Goal: Task Accomplishment & Management: Complete application form

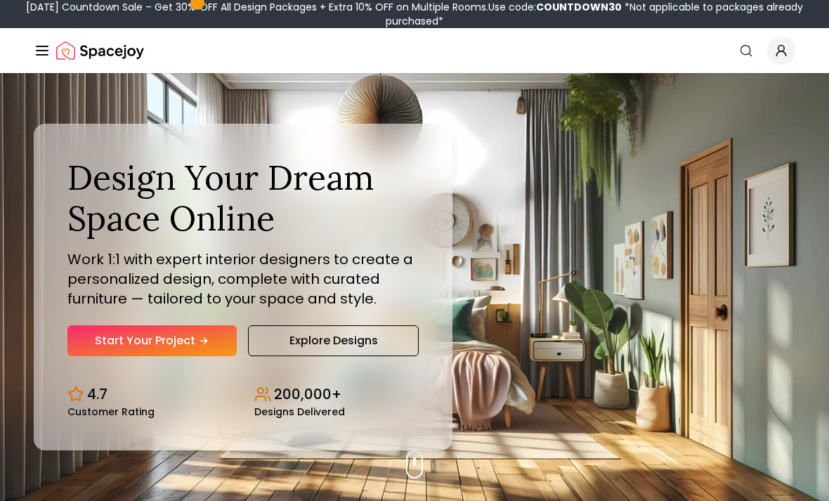
click at [204, 356] on link "Start Your Project" at bounding box center [151, 340] width 169 height 31
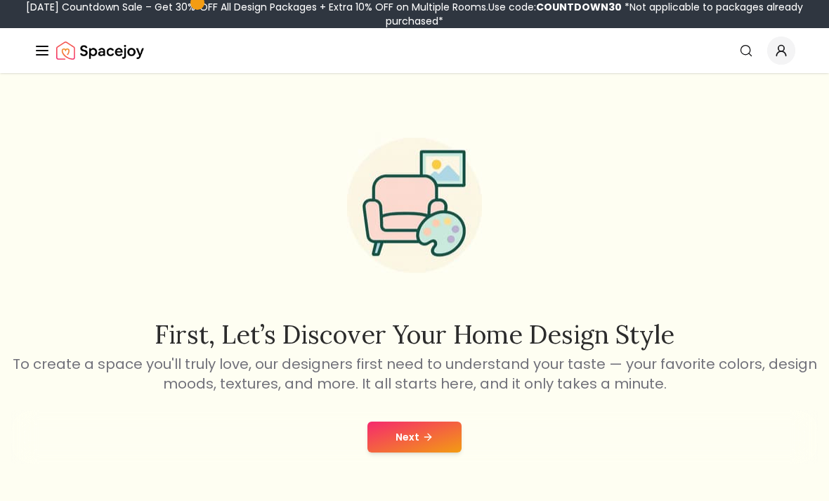
click at [425, 441] on icon at bounding box center [427, 436] width 11 height 11
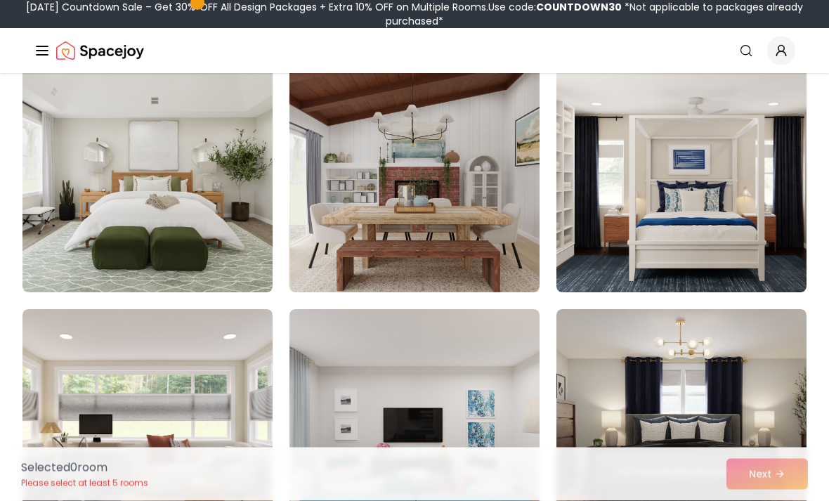
scroll to position [1574, 0]
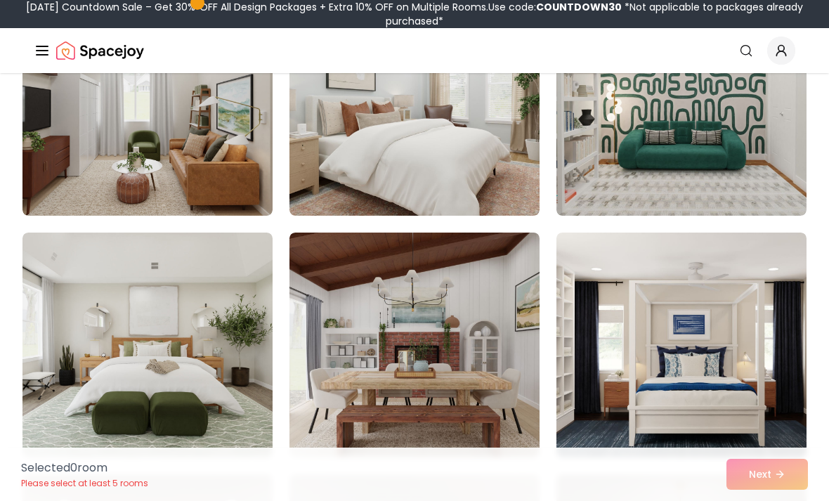
click at [232, 359] on img at bounding box center [147, 345] width 250 height 225
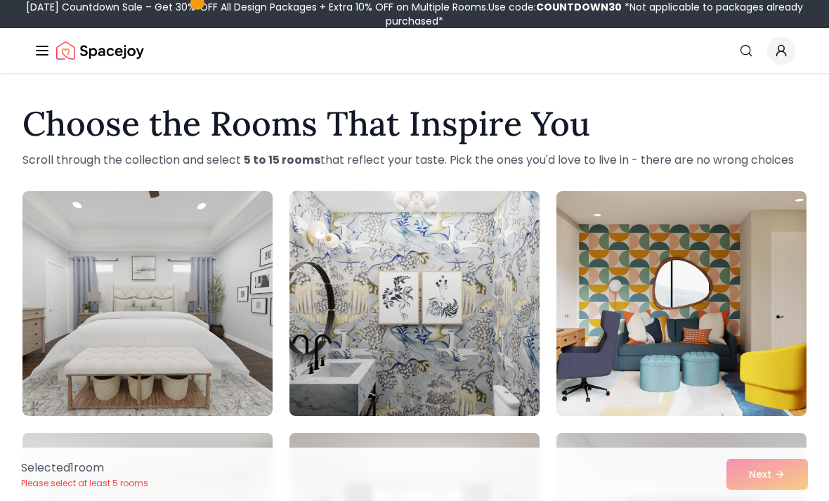
scroll to position [6, 0]
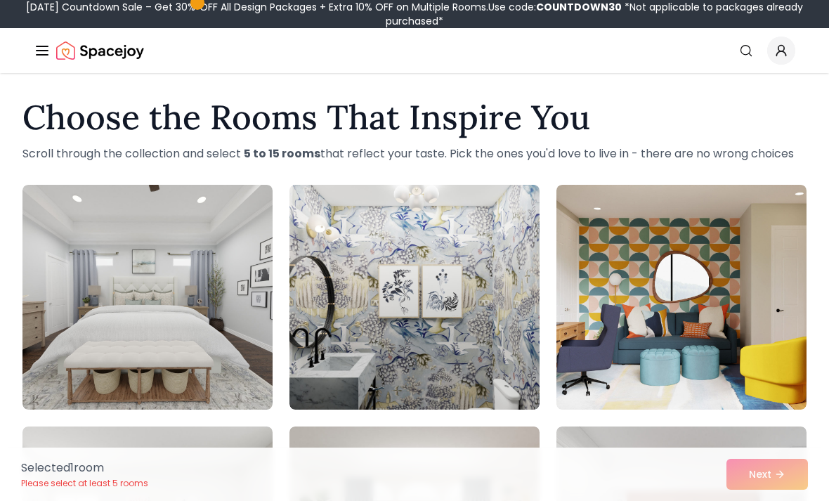
click at [227, 366] on img at bounding box center [147, 297] width 250 height 225
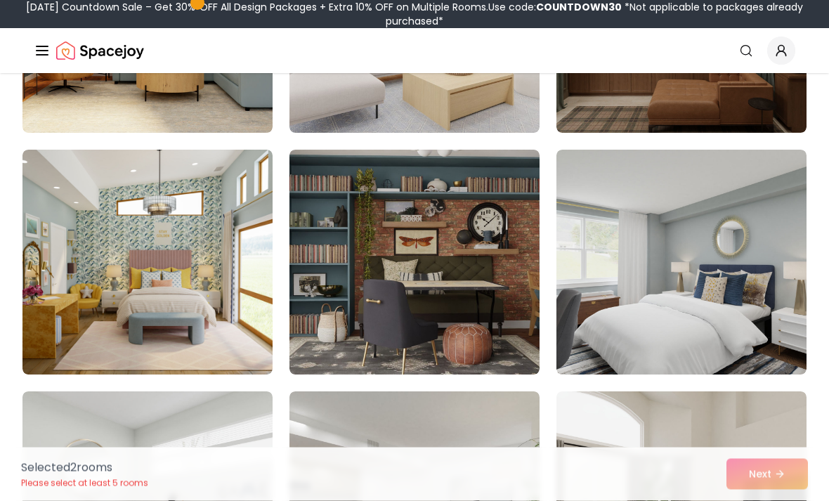
scroll to position [2461, 0]
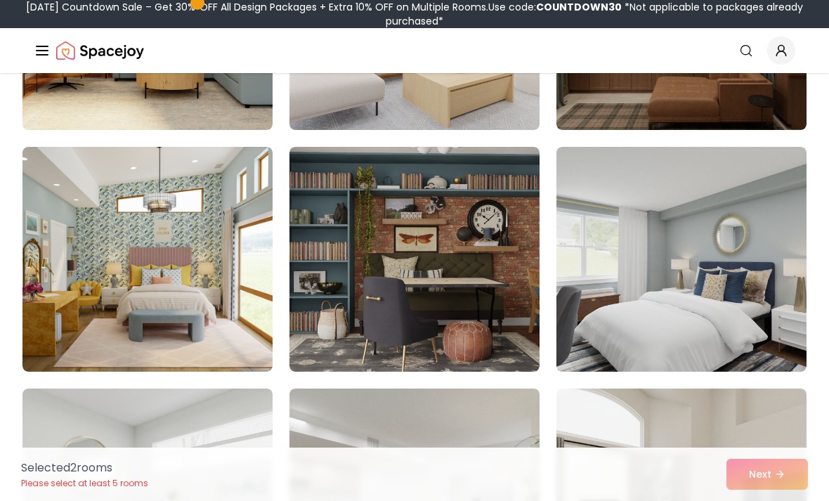
click at [698, 225] on img at bounding box center [682, 259] width 250 height 225
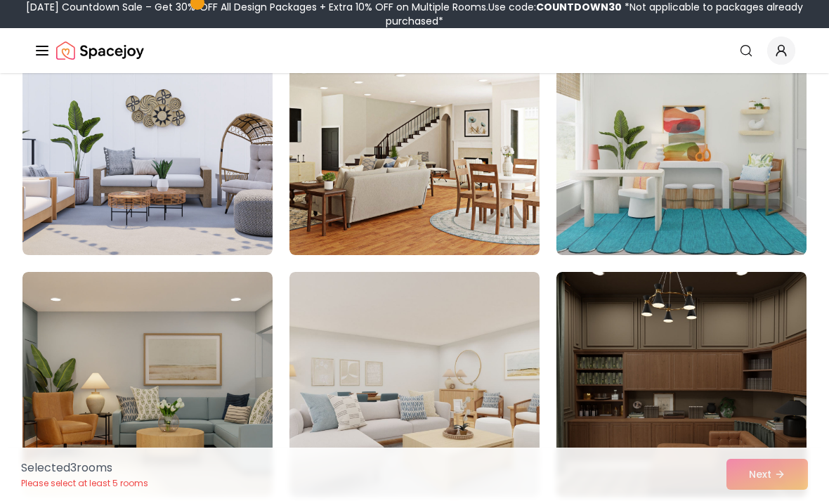
scroll to position [2093, 0]
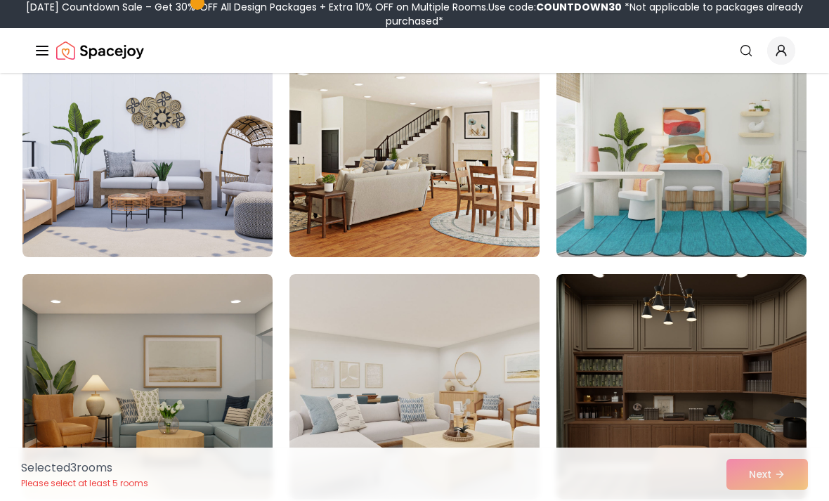
click at [490, 388] on img at bounding box center [414, 386] width 250 height 225
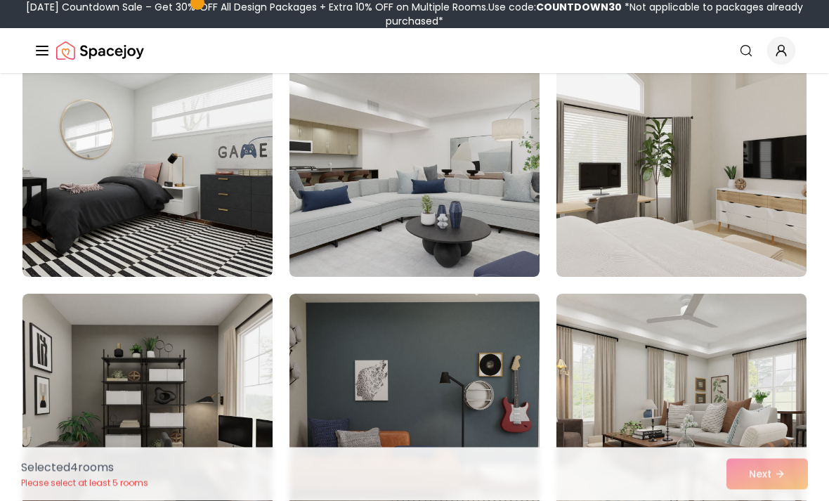
scroll to position [2797, 0]
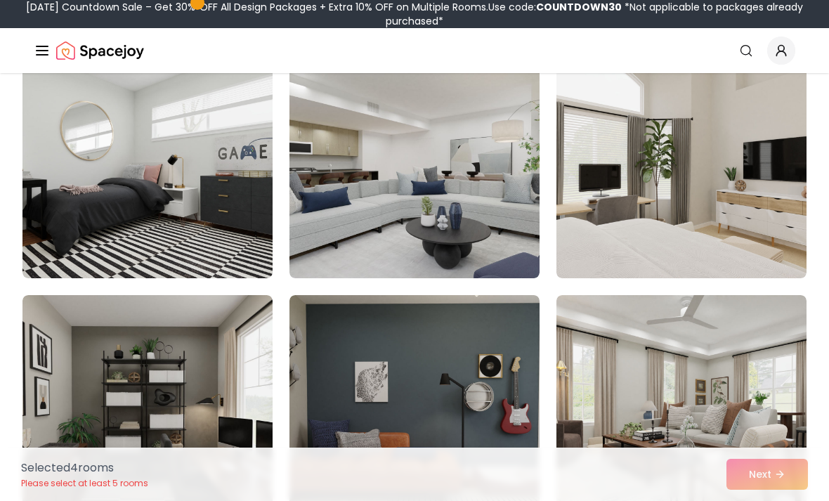
click at [241, 254] on img at bounding box center [147, 165] width 250 height 225
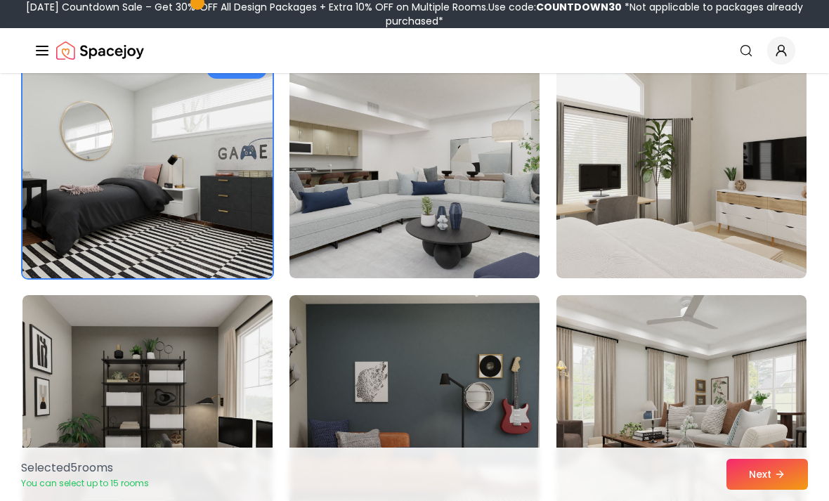
click at [732, 212] on img at bounding box center [682, 165] width 250 height 225
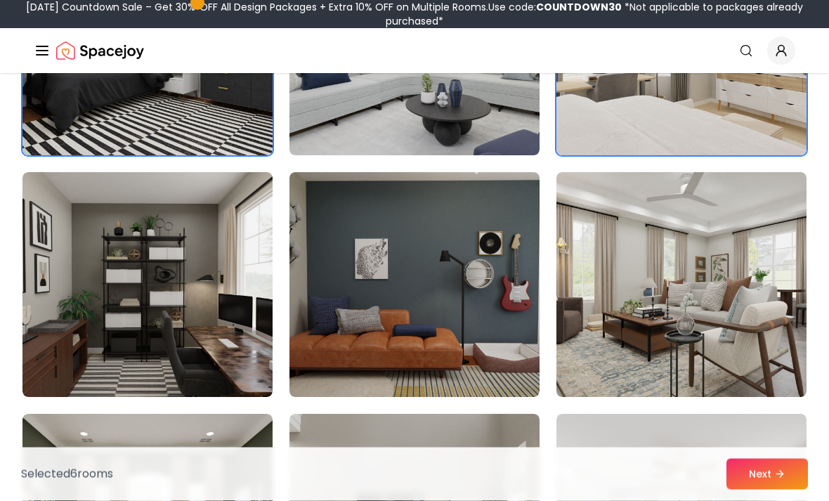
scroll to position [2920, 0]
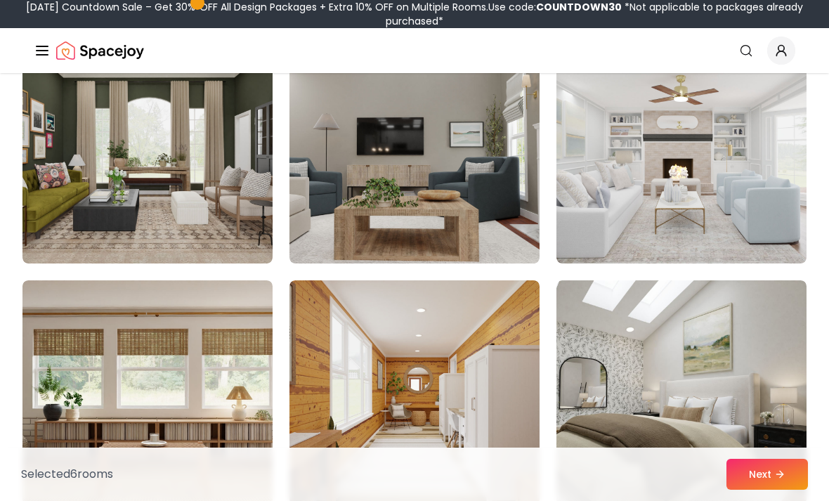
click at [744, 190] on img at bounding box center [682, 151] width 250 height 225
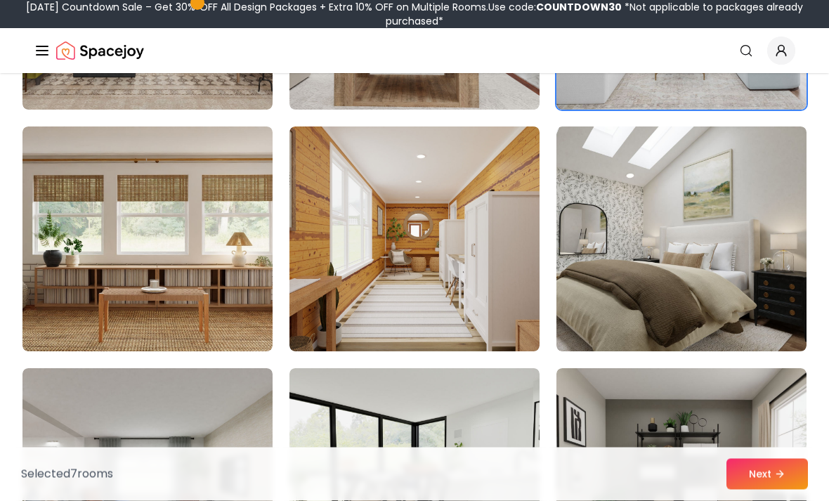
scroll to position [3452, 0]
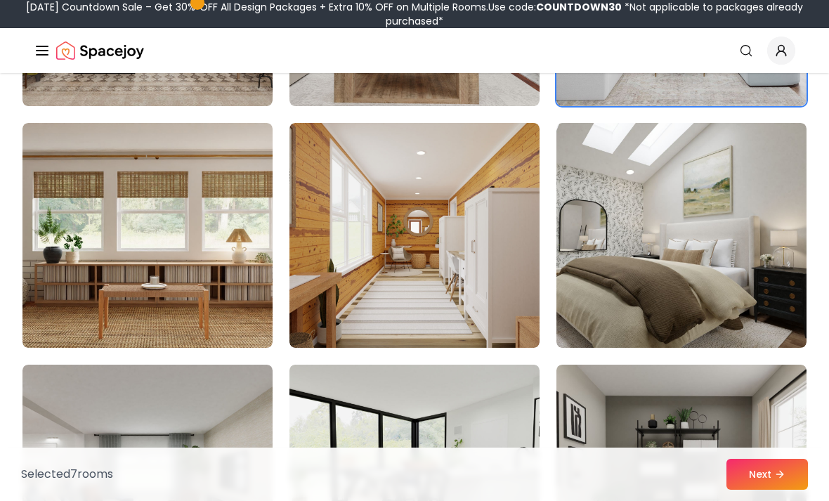
click at [261, 285] on img at bounding box center [147, 235] width 250 height 225
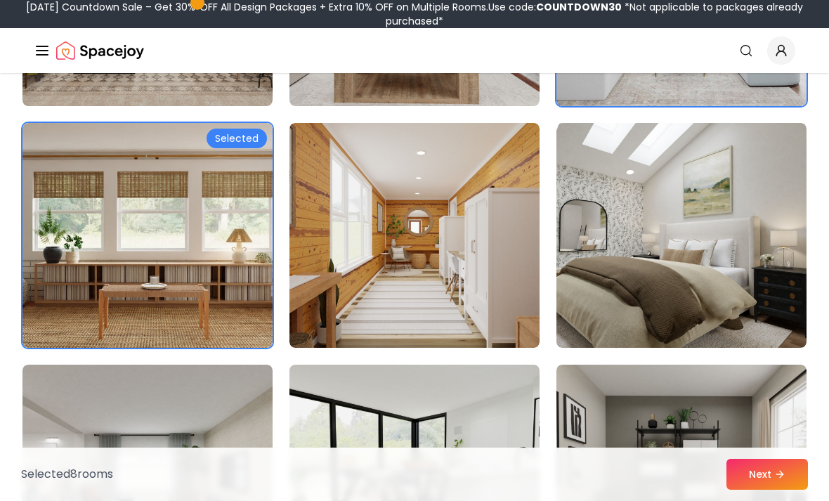
click at [697, 272] on img at bounding box center [682, 235] width 250 height 225
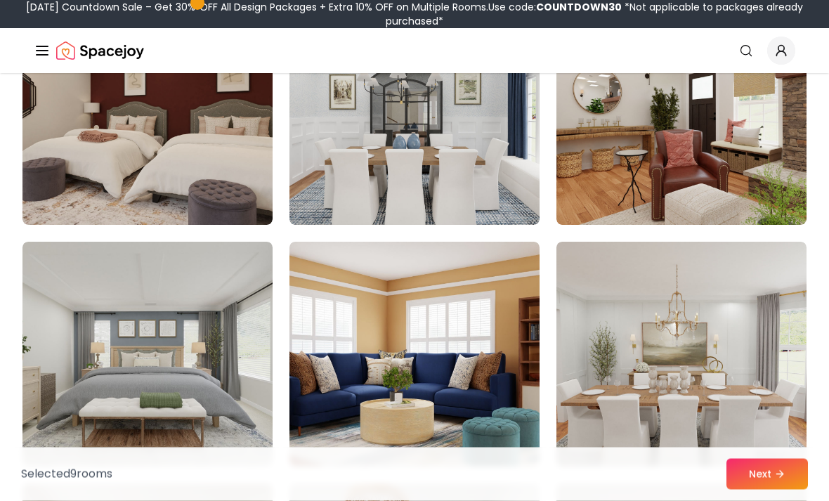
scroll to position [4059, 0]
click at [522, 202] on img at bounding box center [414, 112] width 250 height 225
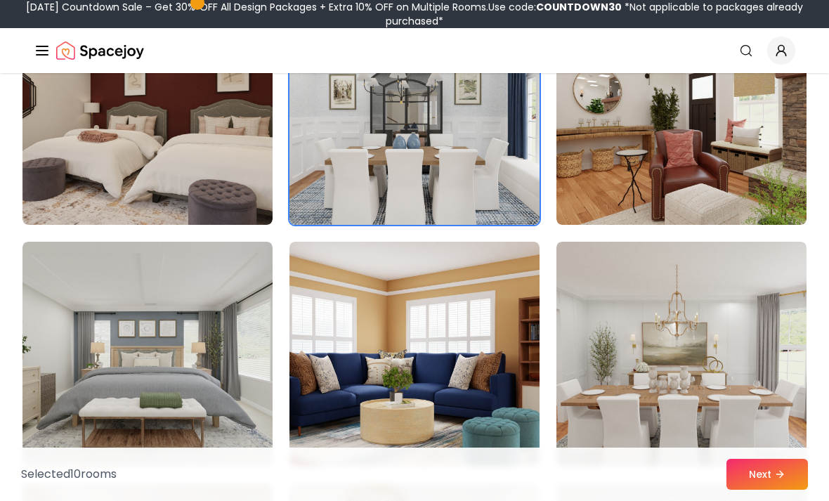
click at [630, 330] on img at bounding box center [682, 354] width 250 height 225
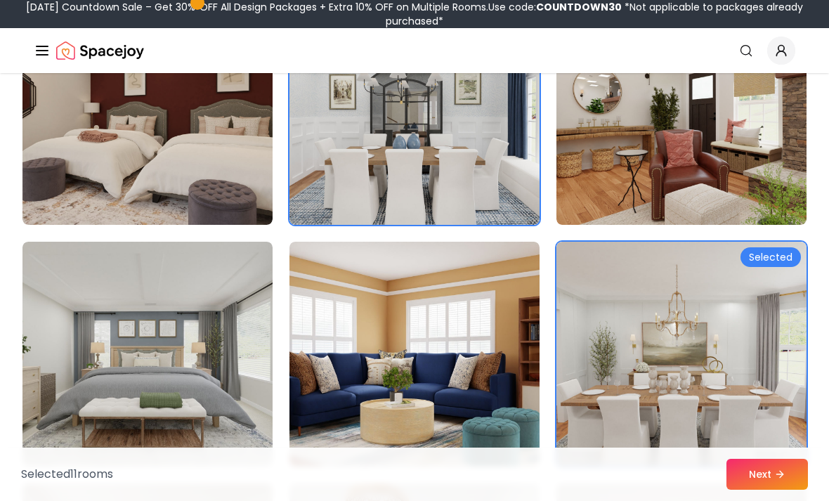
click at [186, 387] on img at bounding box center [147, 354] width 250 height 225
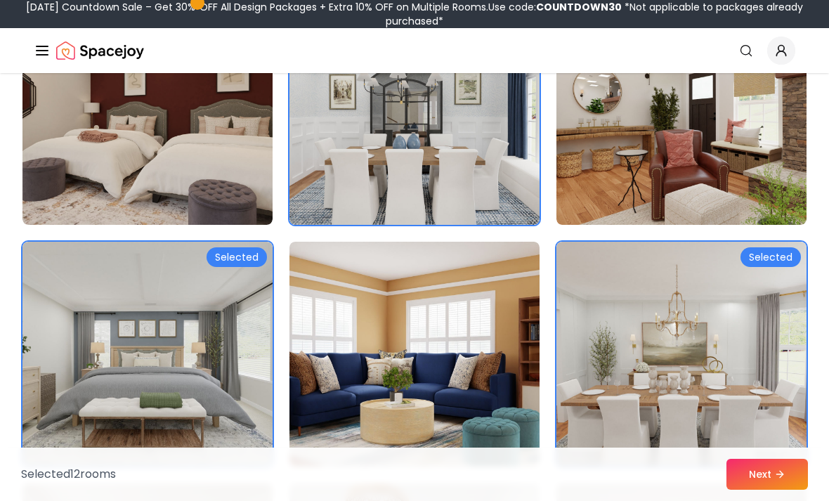
click at [764, 490] on button "Next" at bounding box center [768, 474] width 82 height 31
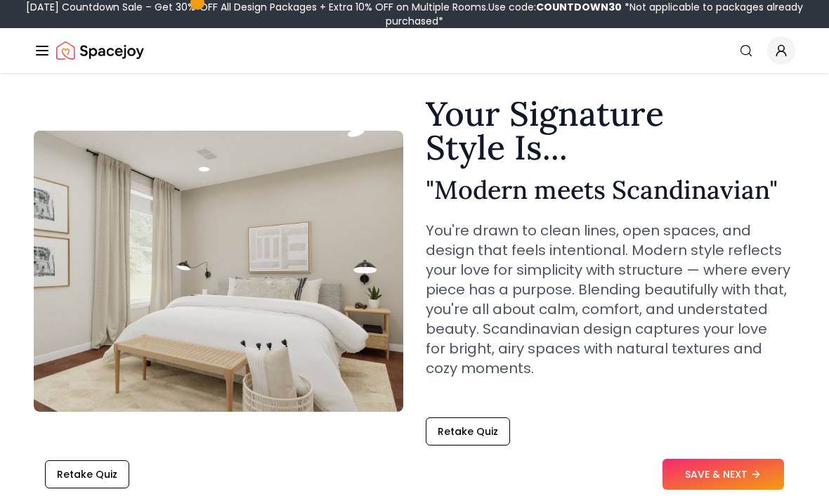
scroll to position [39, 0]
click at [708, 472] on button "SAVE & NEXT" at bounding box center [724, 474] width 122 height 31
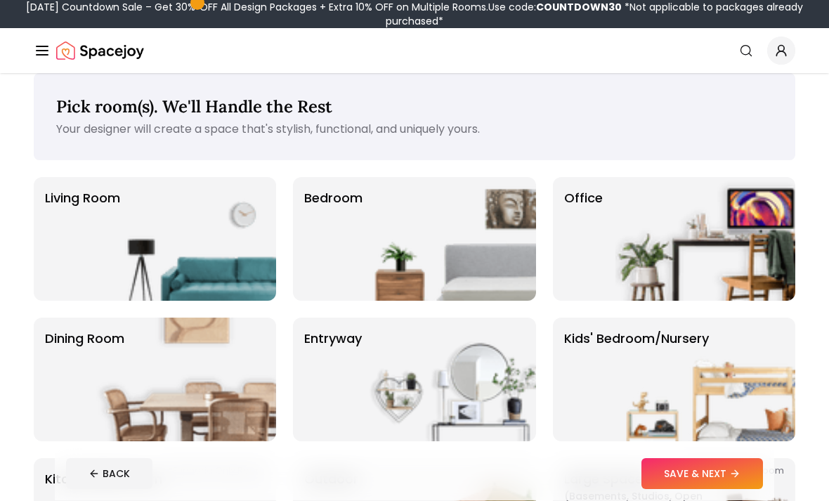
scroll to position [20, 0]
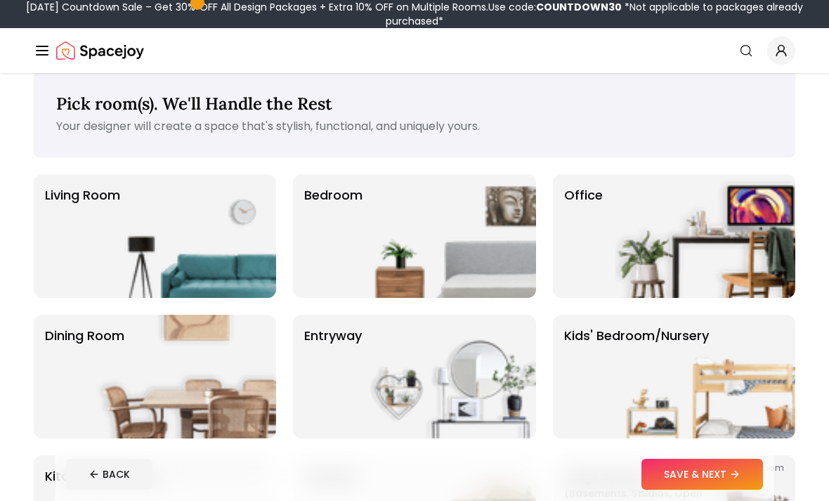
click at [469, 261] on img at bounding box center [446, 236] width 180 height 124
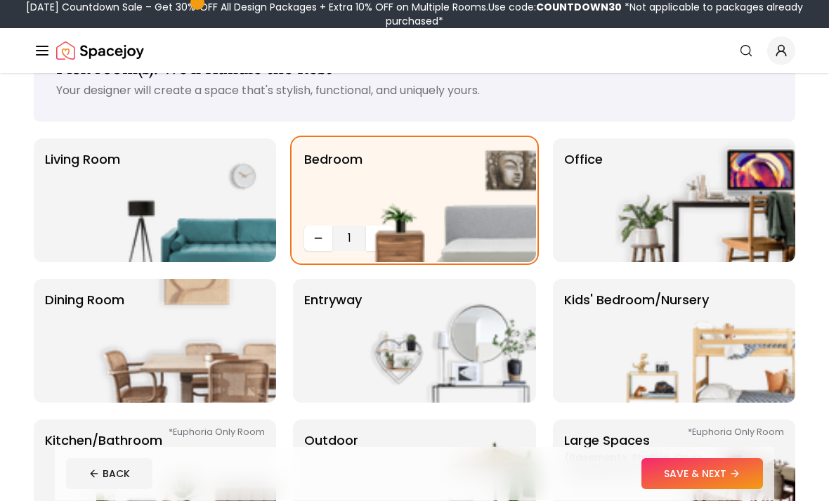
scroll to position [60, 0]
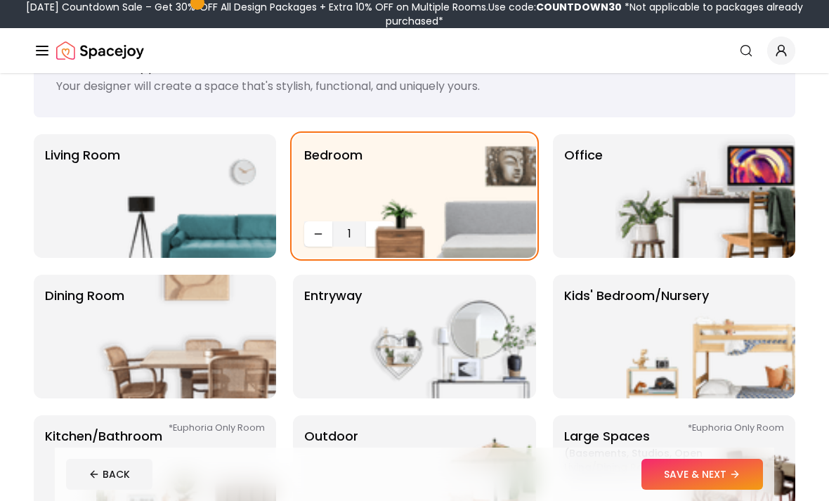
click at [646, 322] on img at bounding box center [706, 337] width 180 height 124
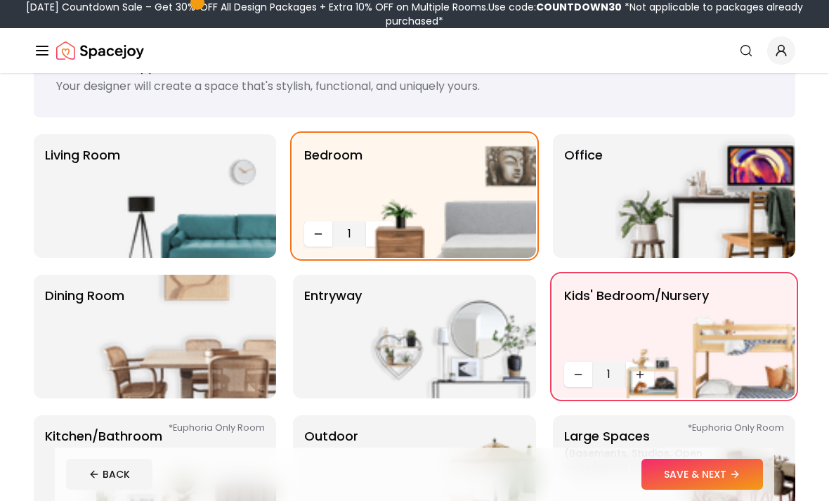
click at [578, 372] on icon "Decrease quantity" at bounding box center [578, 374] width 11 height 11
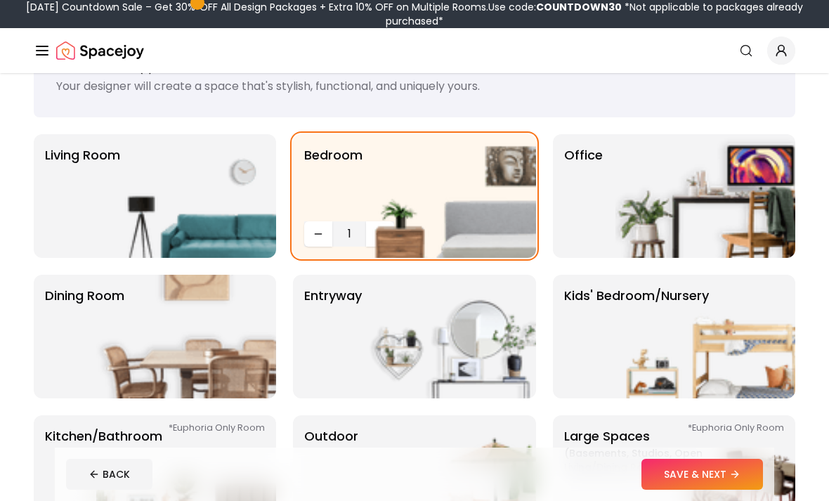
click at [692, 490] on button "SAVE & NEXT" at bounding box center [703, 474] width 122 height 31
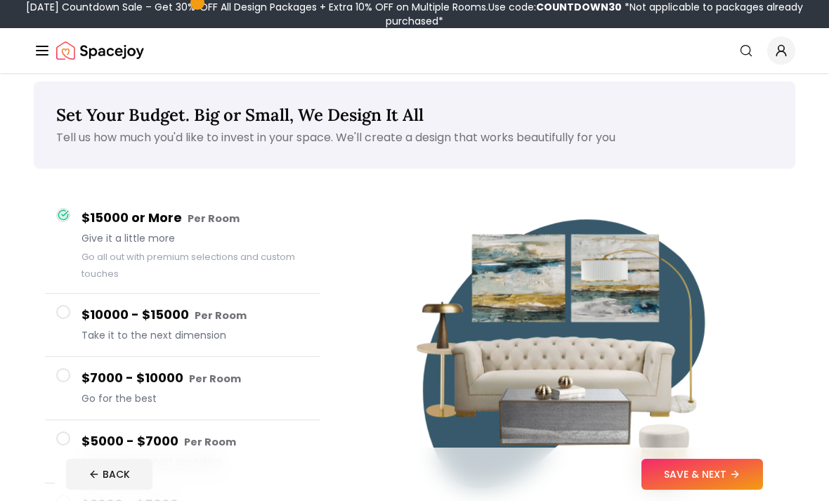
scroll to position [9, 0]
click at [698, 470] on button "SAVE & NEXT" at bounding box center [703, 474] width 122 height 31
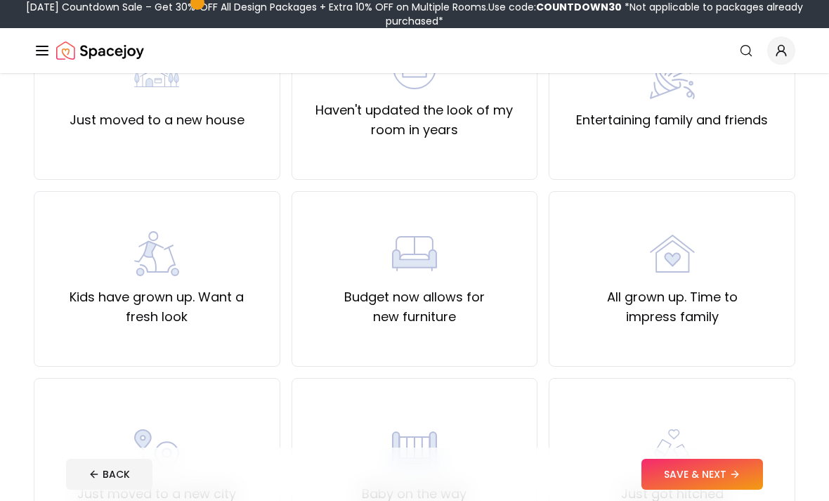
scroll to position [197, 0]
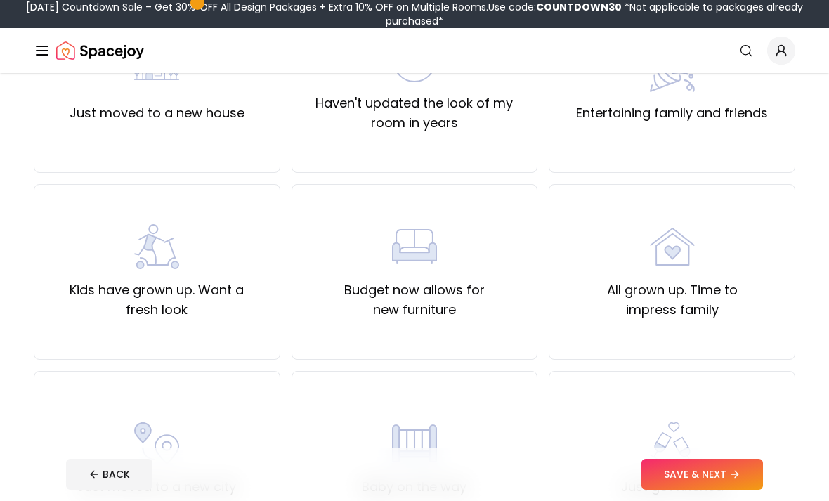
click at [205, 325] on div "Kids have grown up. Want a fresh look" at bounding box center [157, 272] width 247 height 176
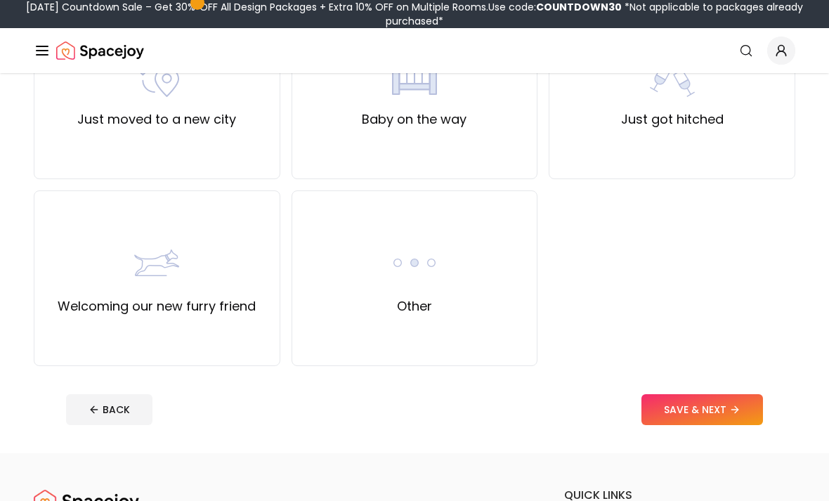
scroll to position [557, 0]
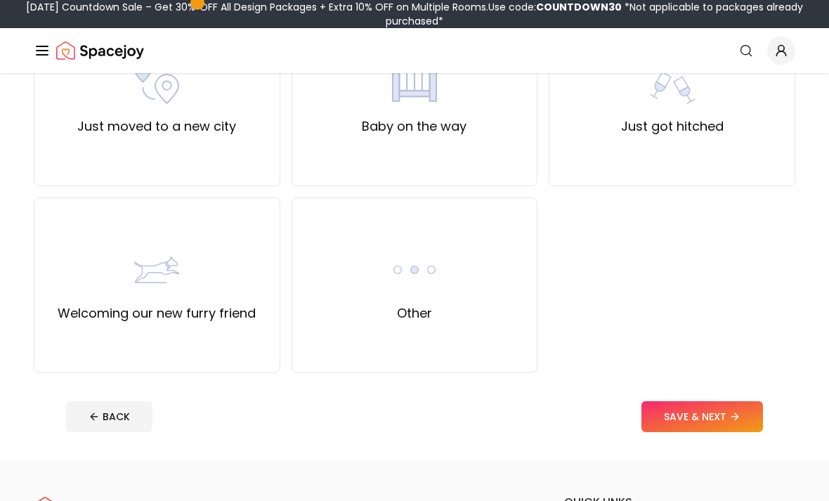
click at [474, 337] on div "Other" at bounding box center [415, 285] width 247 height 176
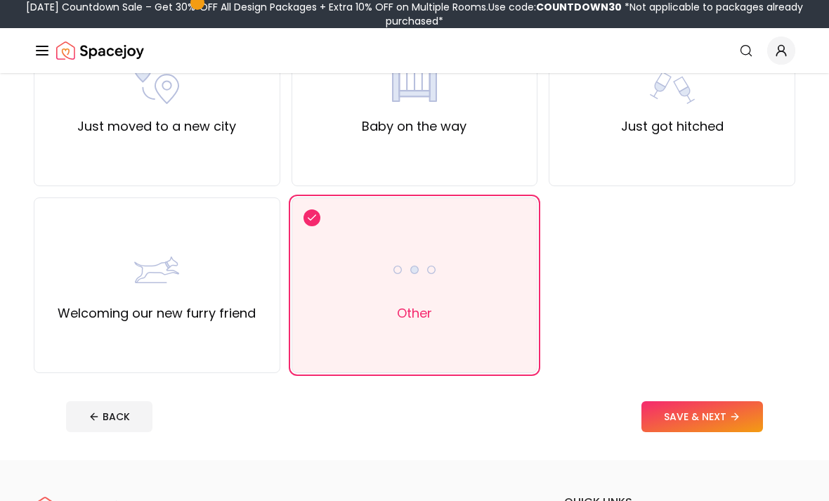
click at [715, 419] on button "SAVE & NEXT" at bounding box center [703, 416] width 122 height 31
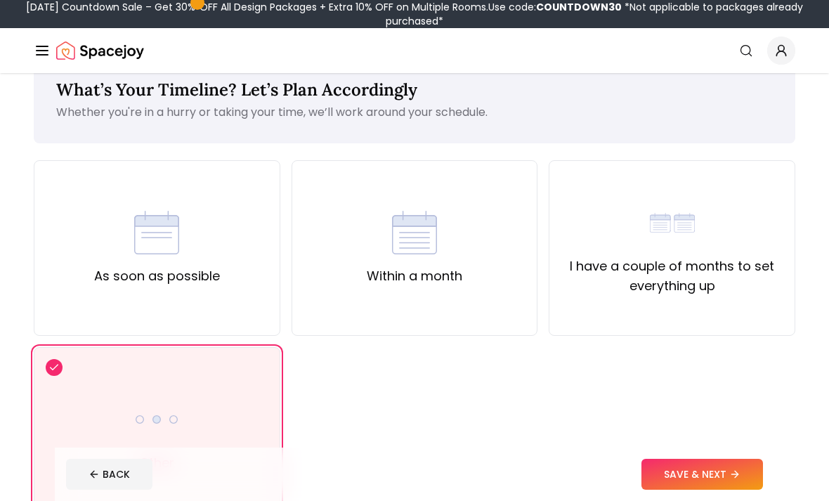
scroll to position [53, 0]
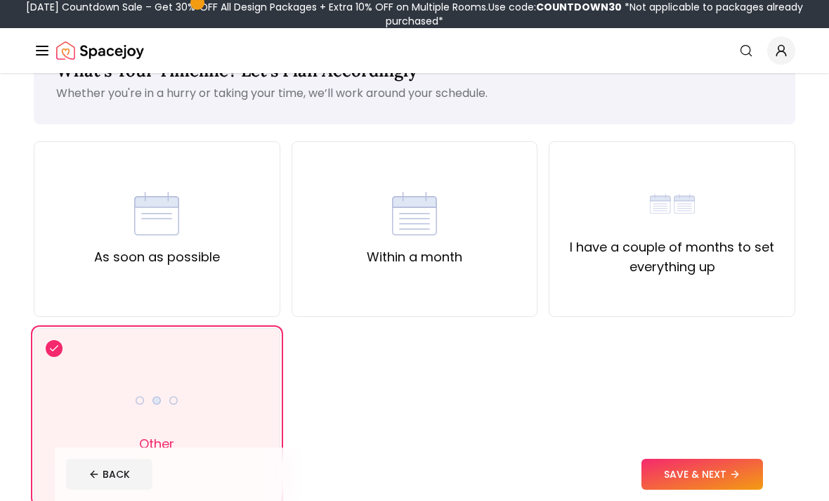
click at [685, 490] on button "SAVE & NEXT" at bounding box center [703, 474] width 122 height 31
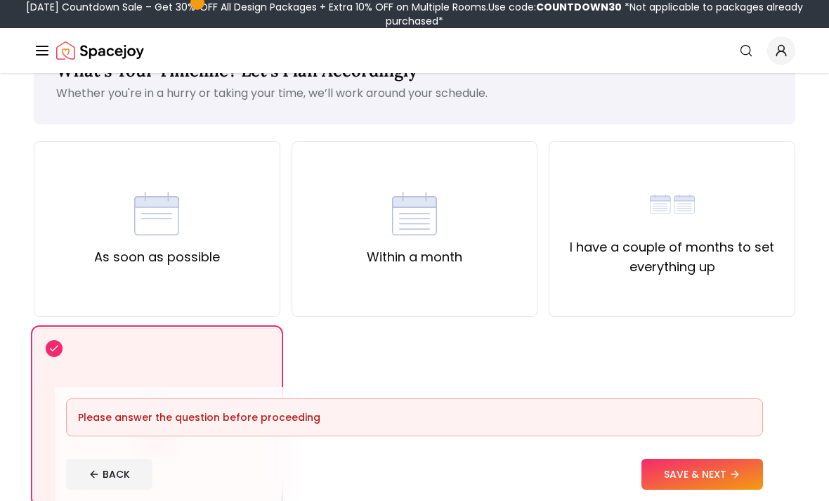
click at [251, 408] on div "Other" at bounding box center [157, 416] width 247 height 176
click at [663, 490] on button "SAVE & NEXT" at bounding box center [703, 474] width 122 height 31
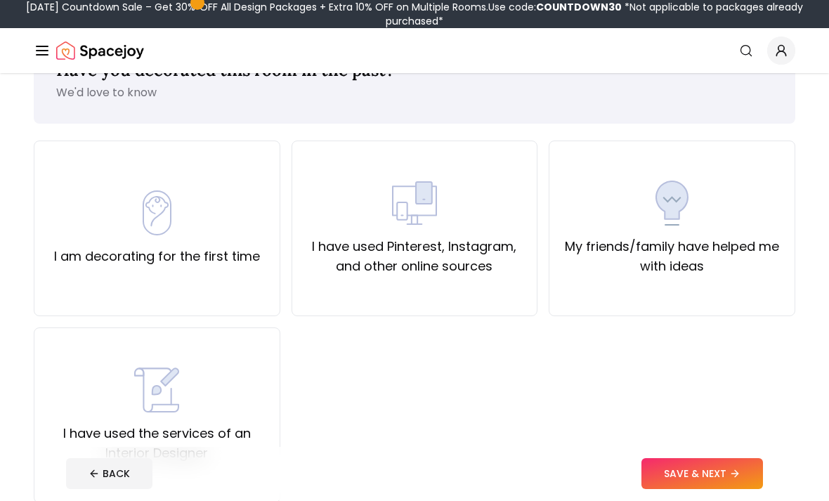
scroll to position [54, 0]
click at [254, 299] on div "I am decorating for the first time" at bounding box center [157, 228] width 247 height 176
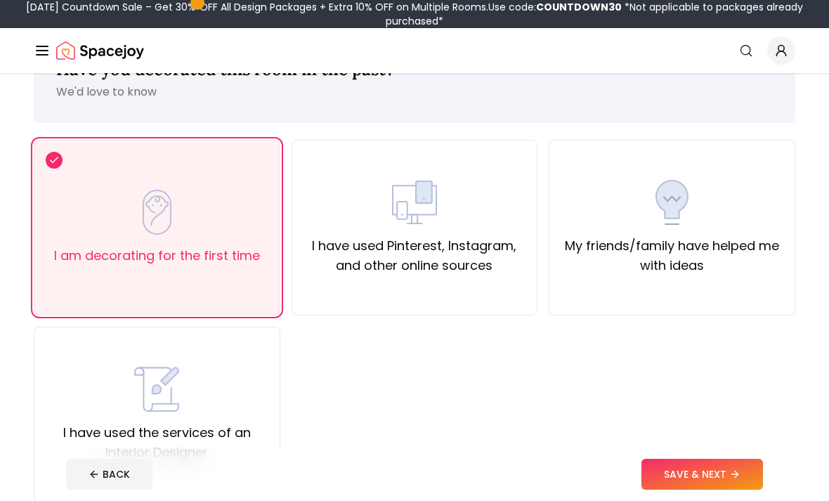
click at [704, 272] on label "My friends/family have helped me with ideas" at bounding box center [672, 255] width 223 height 39
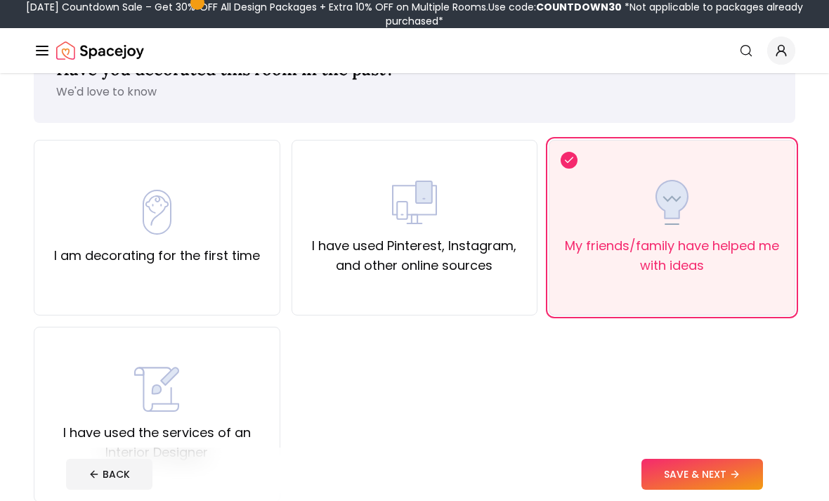
click at [677, 490] on button "SAVE & NEXT" at bounding box center [703, 474] width 122 height 31
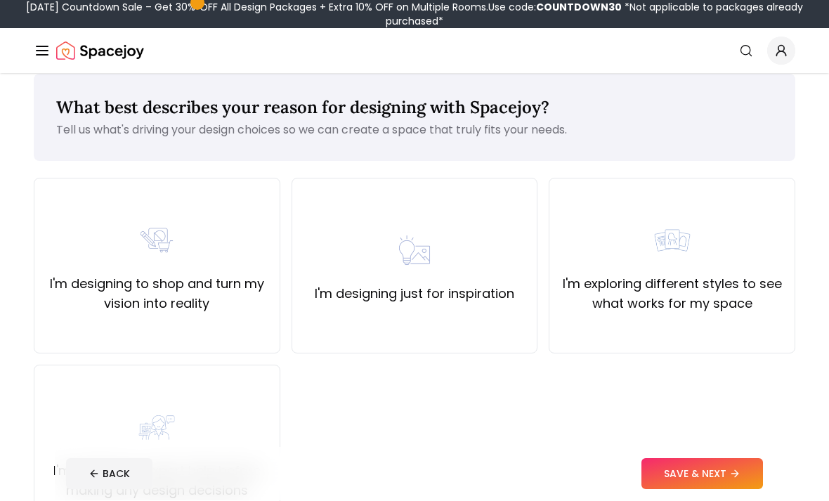
scroll to position [8, 0]
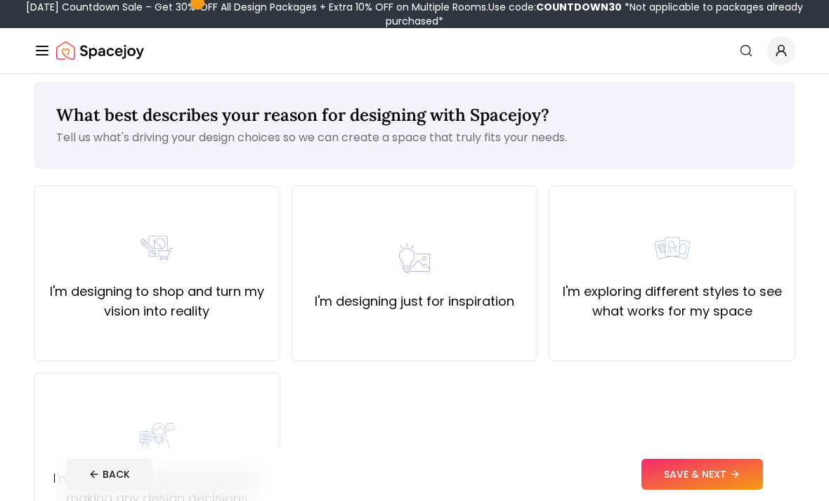
click at [34, 56] on icon "Global" at bounding box center [42, 50] width 17 height 17
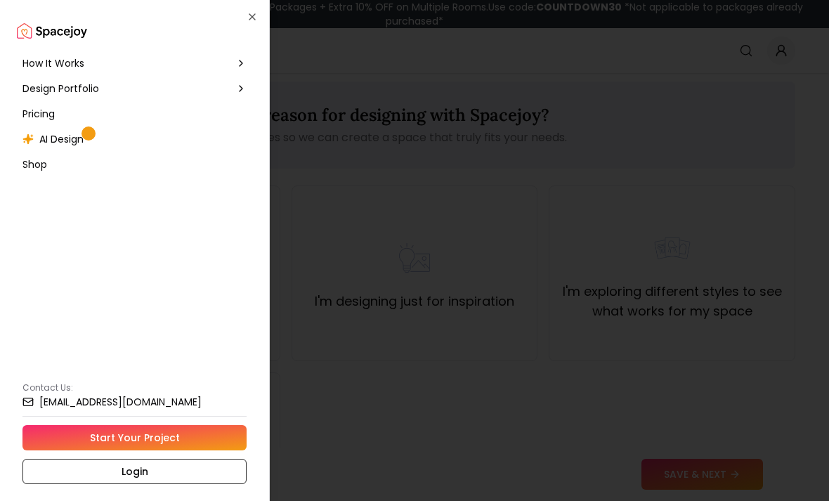
click at [124, 87] on div "Design Portfolio" at bounding box center [134, 88] width 235 height 25
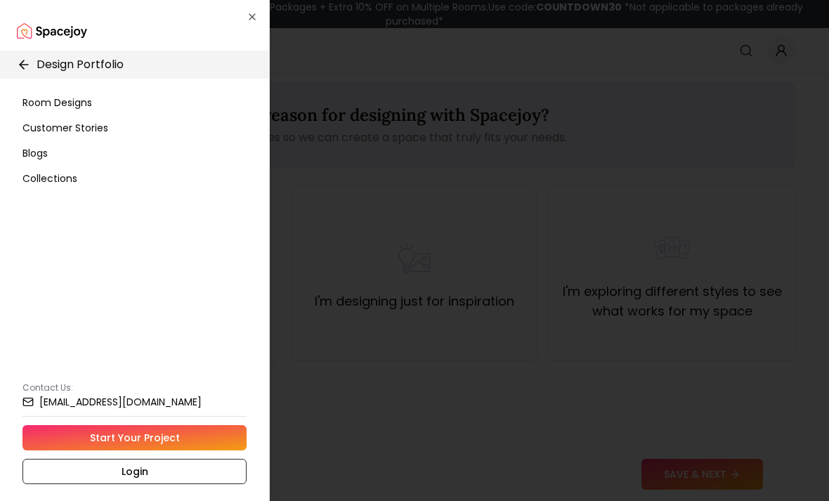
click at [176, 450] on link "Start Your Project" at bounding box center [134, 437] width 224 height 25
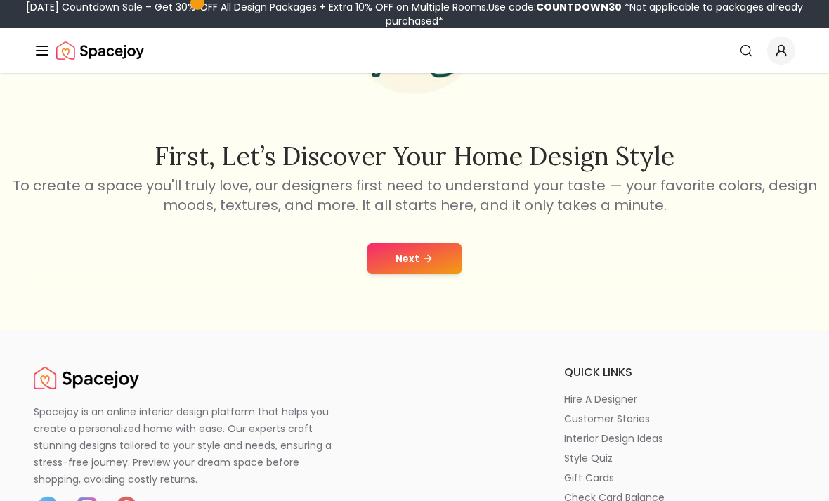
scroll to position [188, 0]
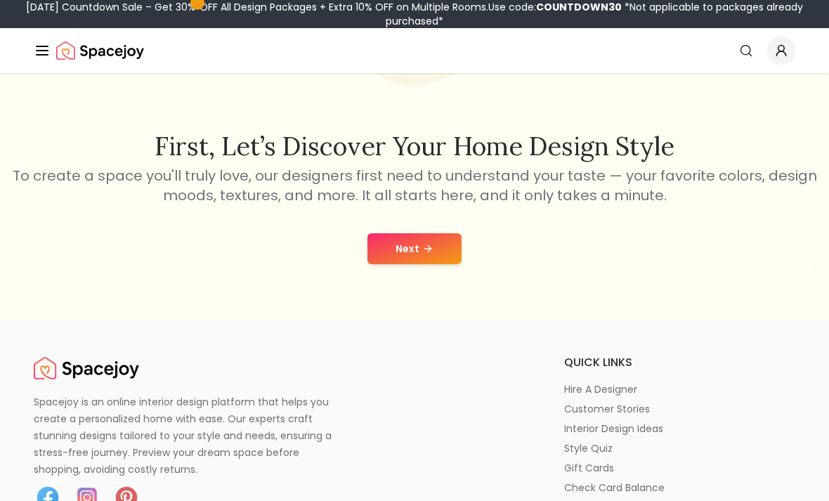
click at [428, 252] on icon at bounding box center [430, 248] width 4 height 6
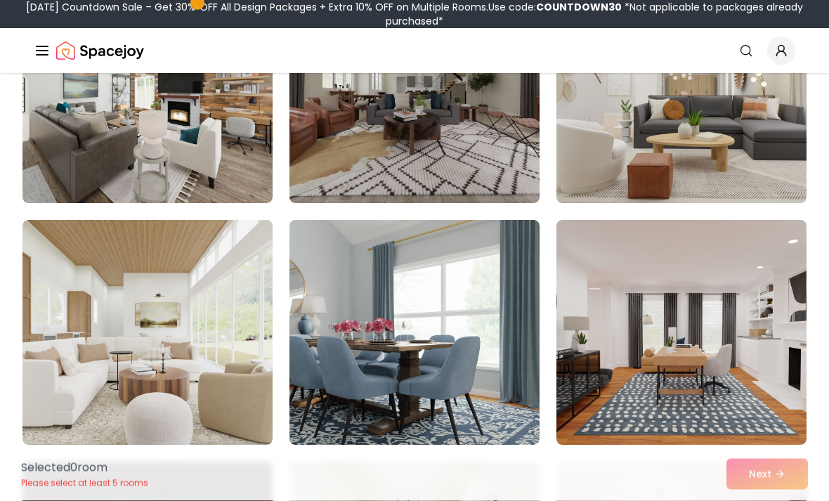
scroll to position [1663, 0]
